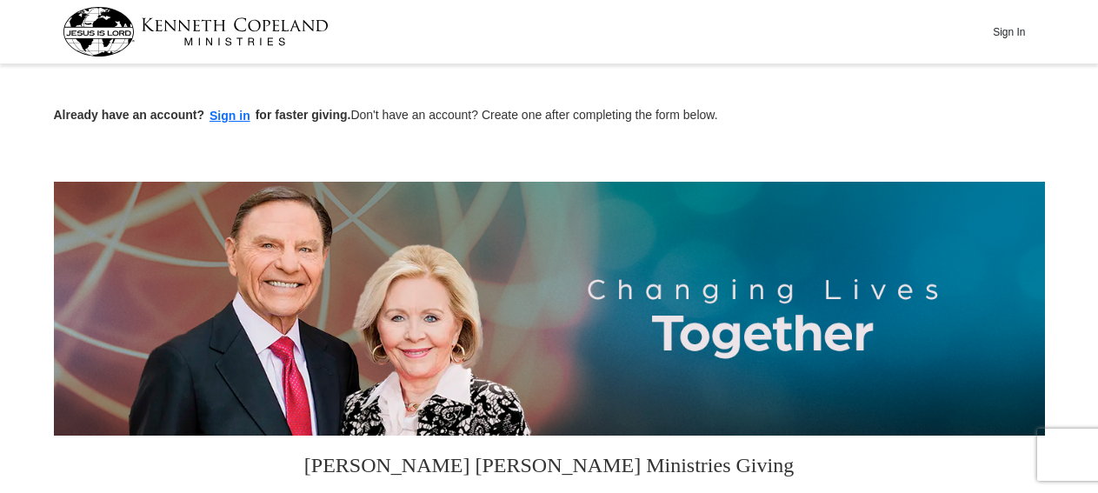
scroll to position [452, 0]
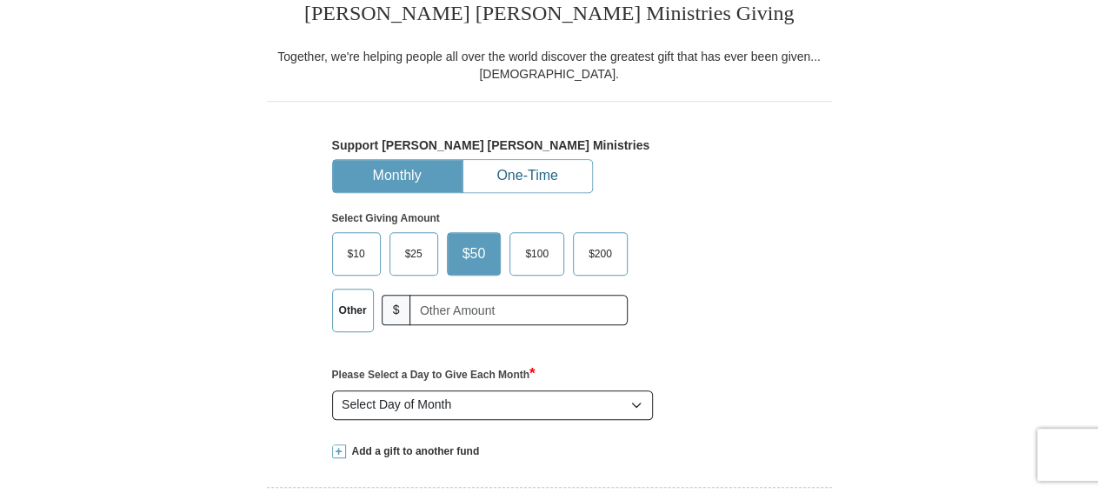
click at [530, 163] on button "One-Time" at bounding box center [528, 176] width 129 height 32
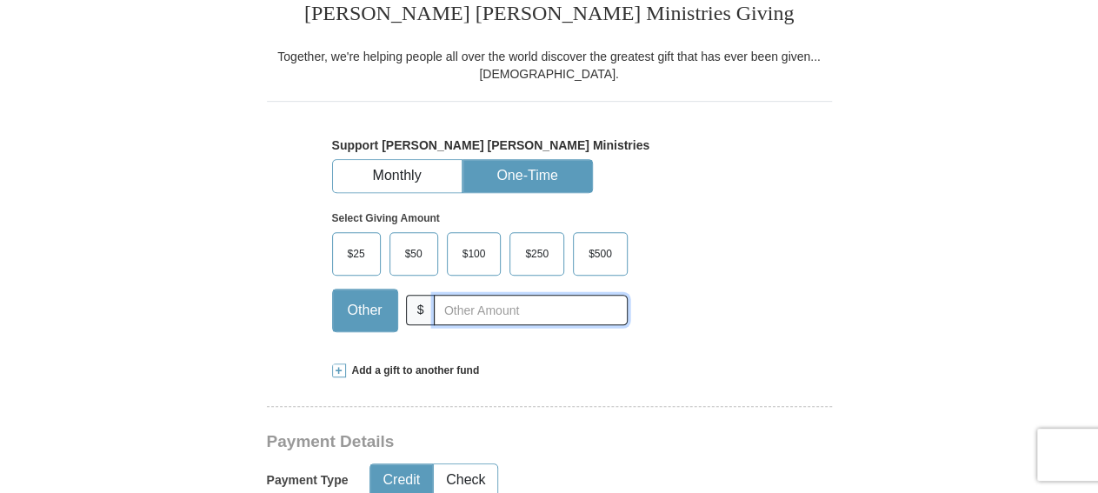
click at [457, 314] on input "text" at bounding box center [530, 310] width 193 height 30
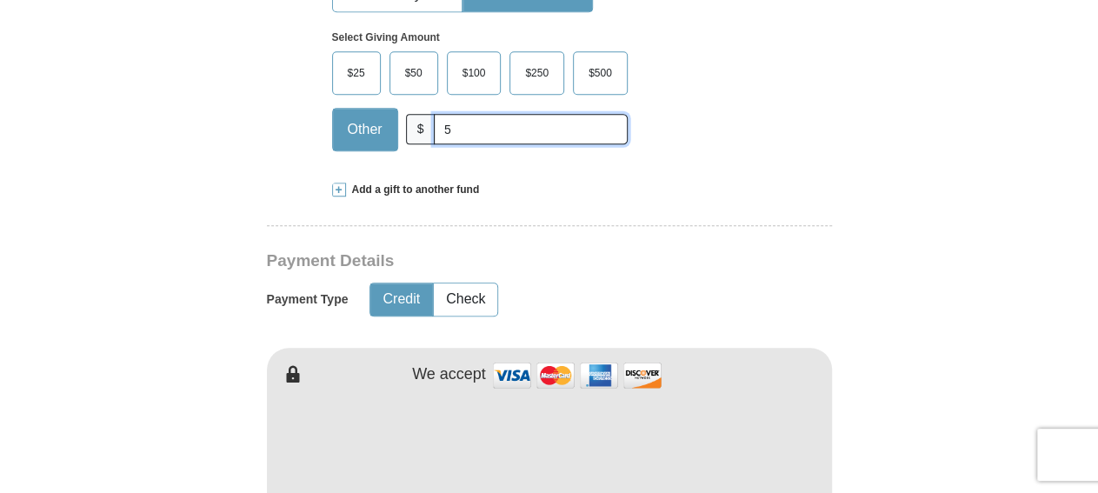
scroll to position [724, 0]
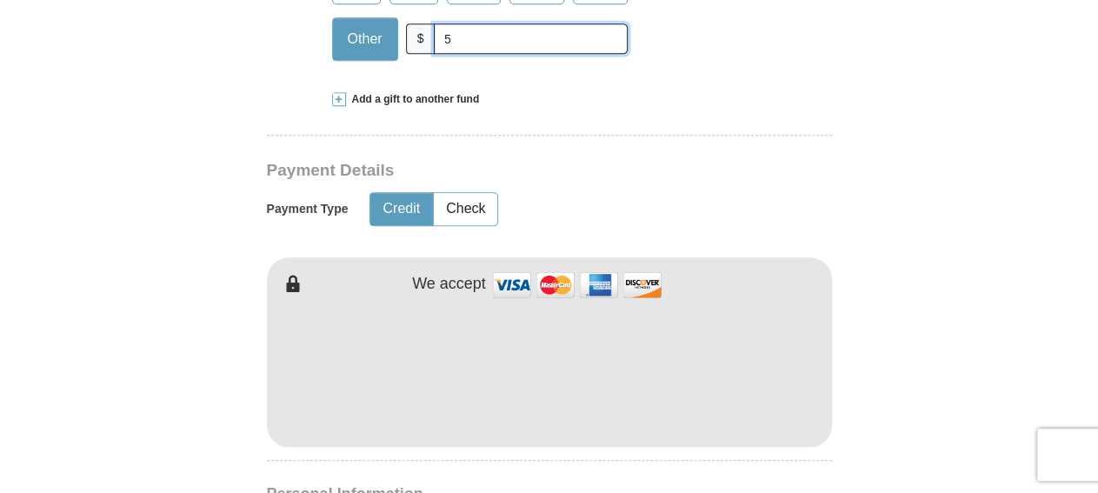
type input "5"
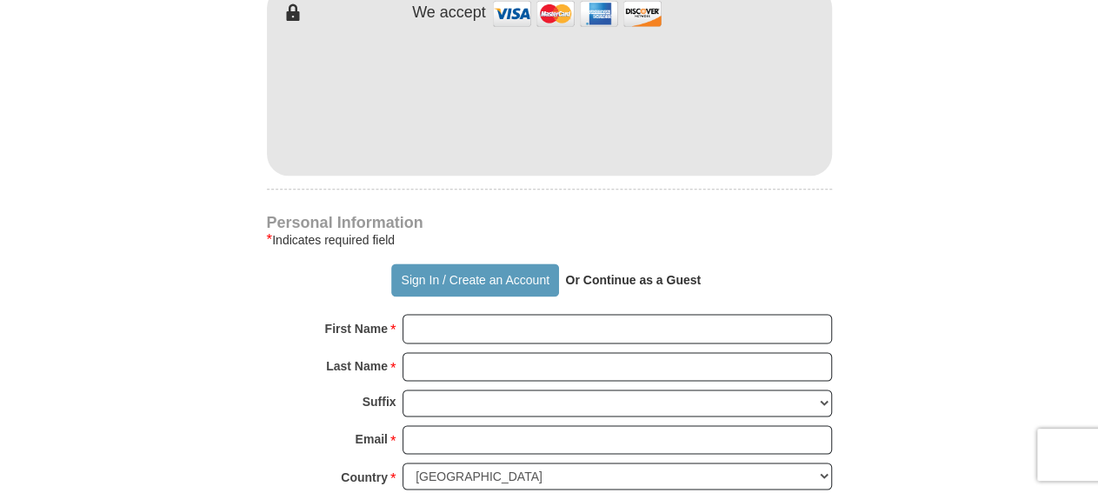
scroll to position [1085, 0]
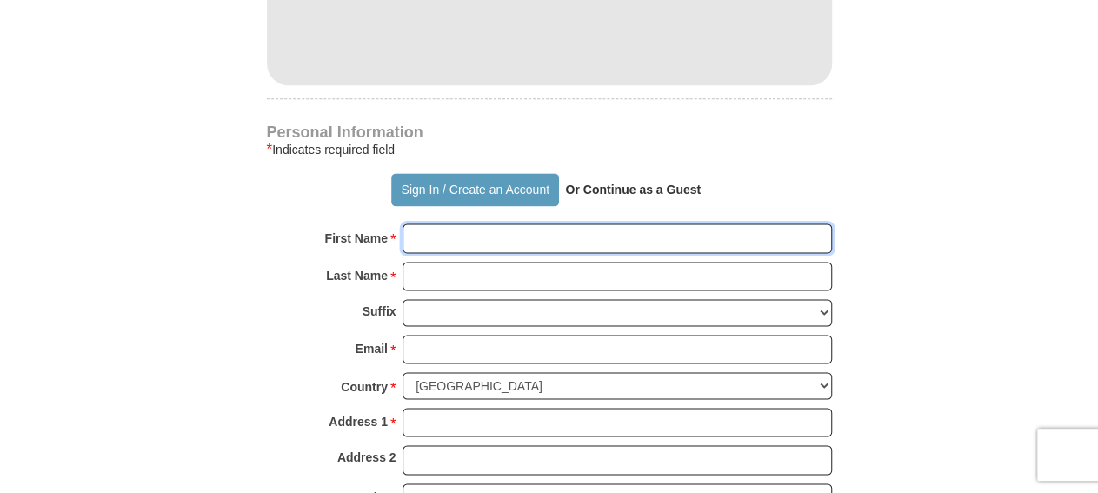
click at [450, 235] on input "First Name *" at bounding box center [618, 239] width 430 height 30
type input "LaDonald"
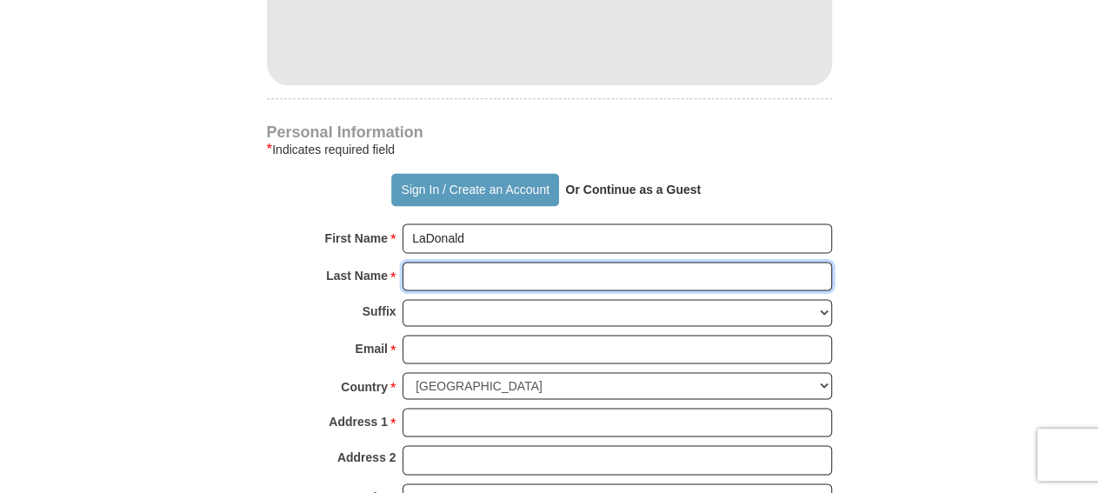
type input "[PERSON_NAME]"
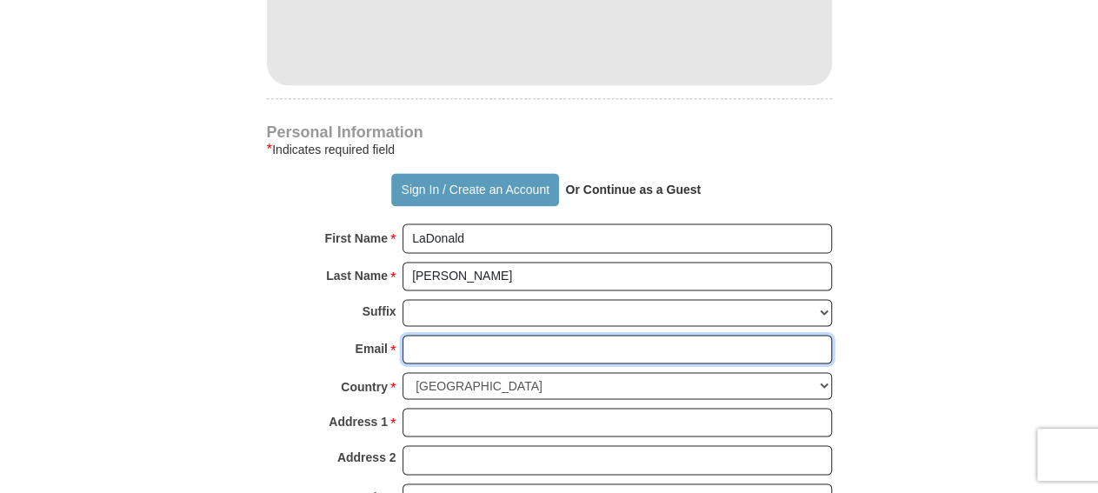
type input "[EMAIL_ADDRESS][DOMAIN_NAME]"
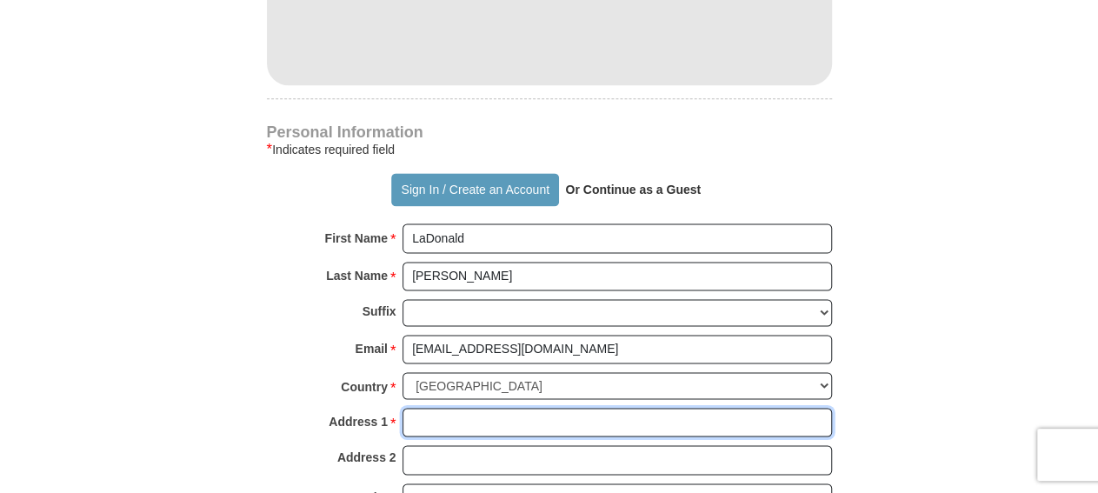
type input "[STREET_ADDRESS]"
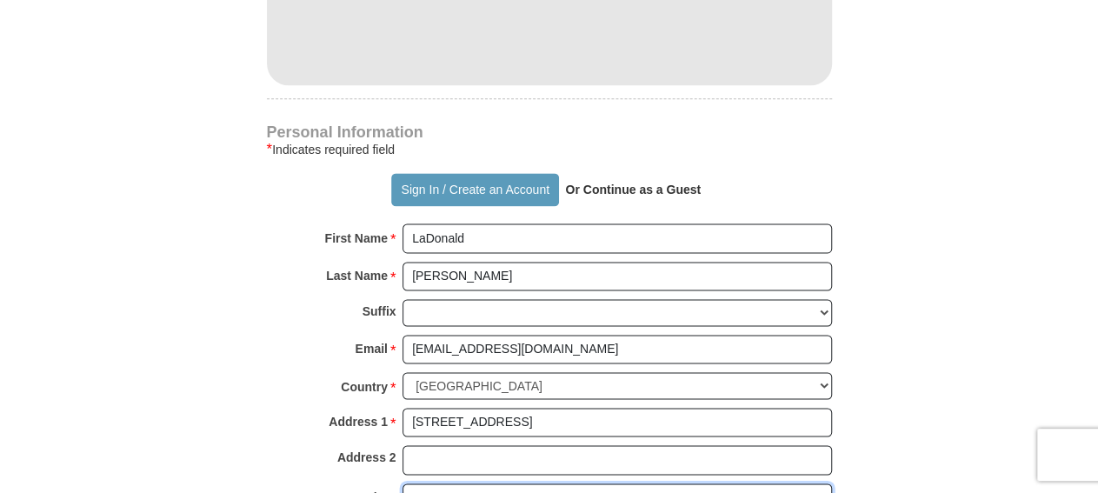
type input "Monroe"
select select "LA"
type input "71203"
type input "3186143092"
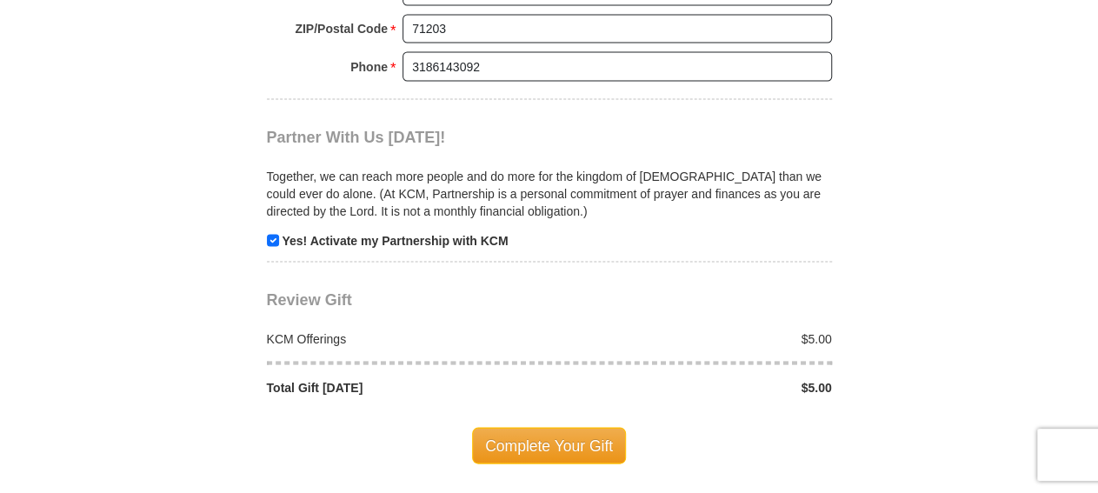
scroll to position [1718, 0]
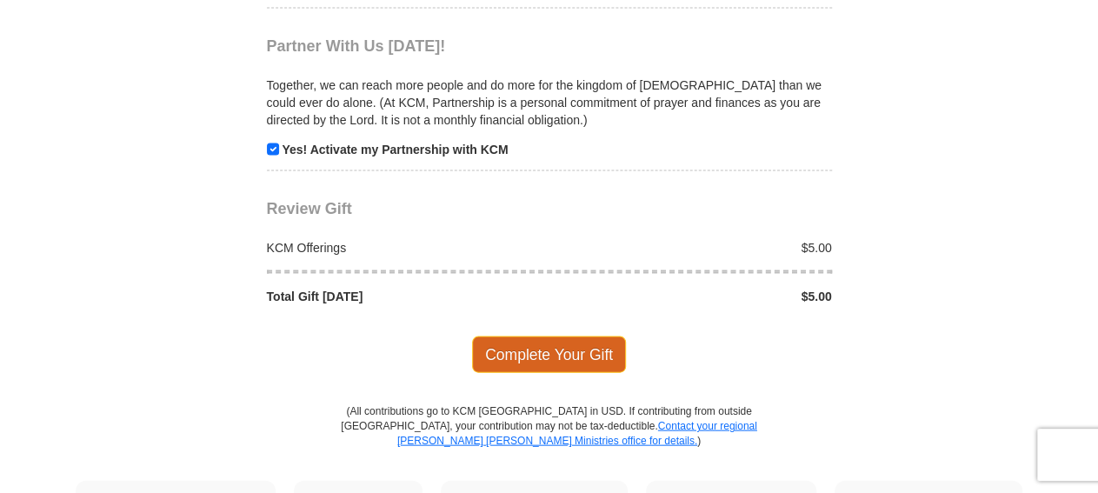
click at [554, 337] on span "Complete Your Gift" at bounding box center [549, 355] width 154 height 37
